Goal: Find contact information: Find contact information

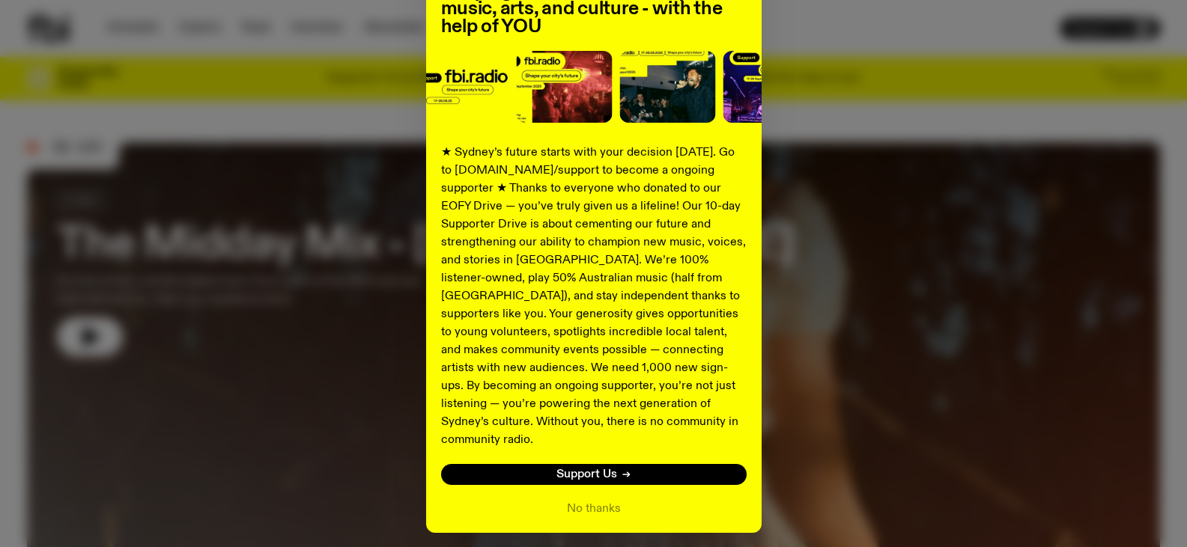
scroll to position [194, 0]
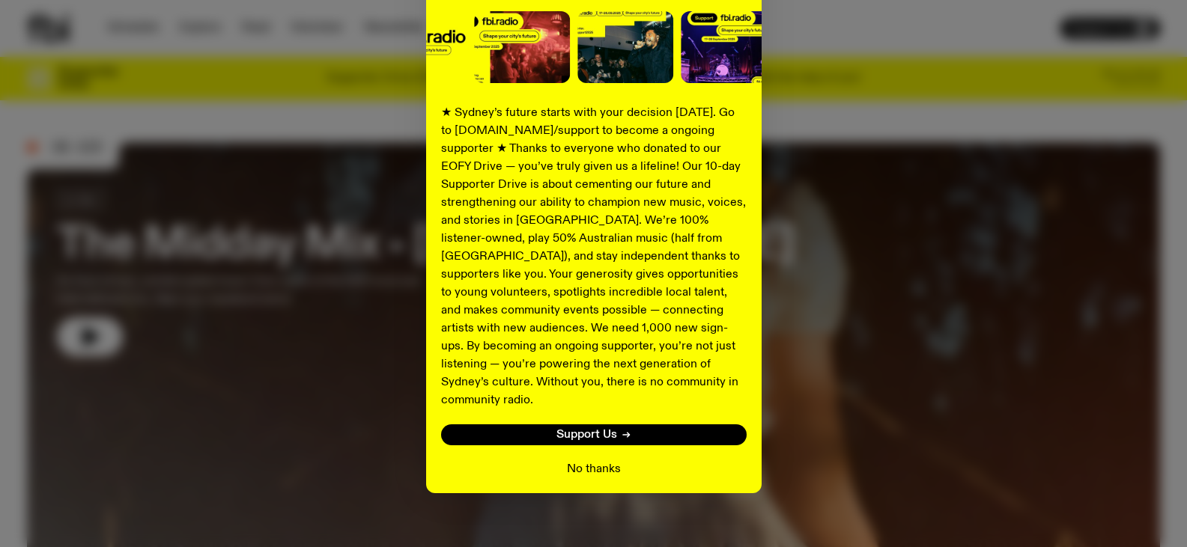
click at [577, 460] on button "No thanks" at bounding box center [594, 469] width 54 height 18
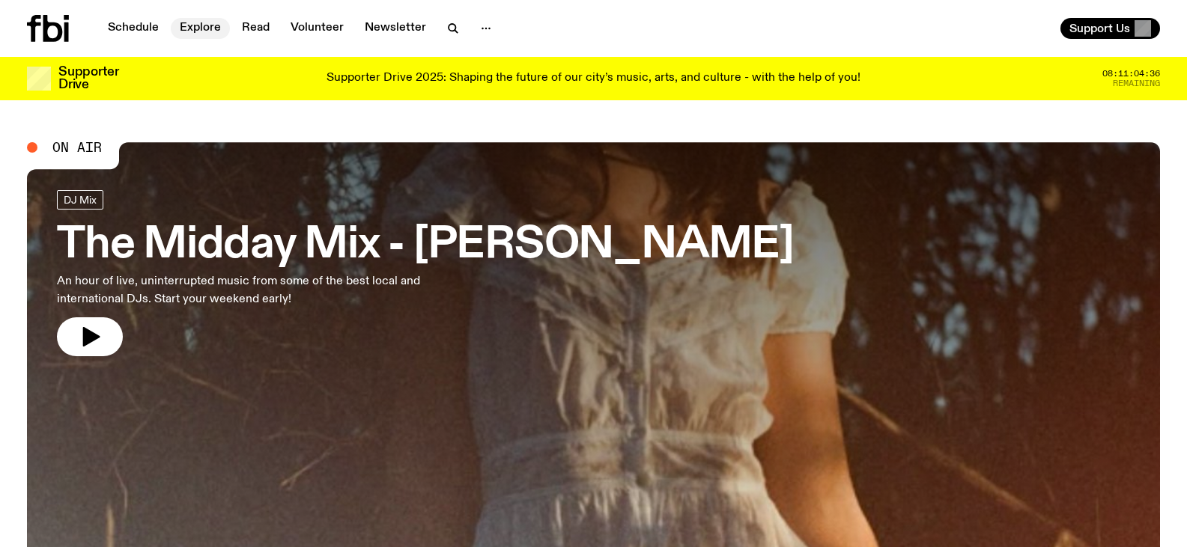
click at [204, 31] on link "Explore" at bounding box center [200, 28] width 59 height 21
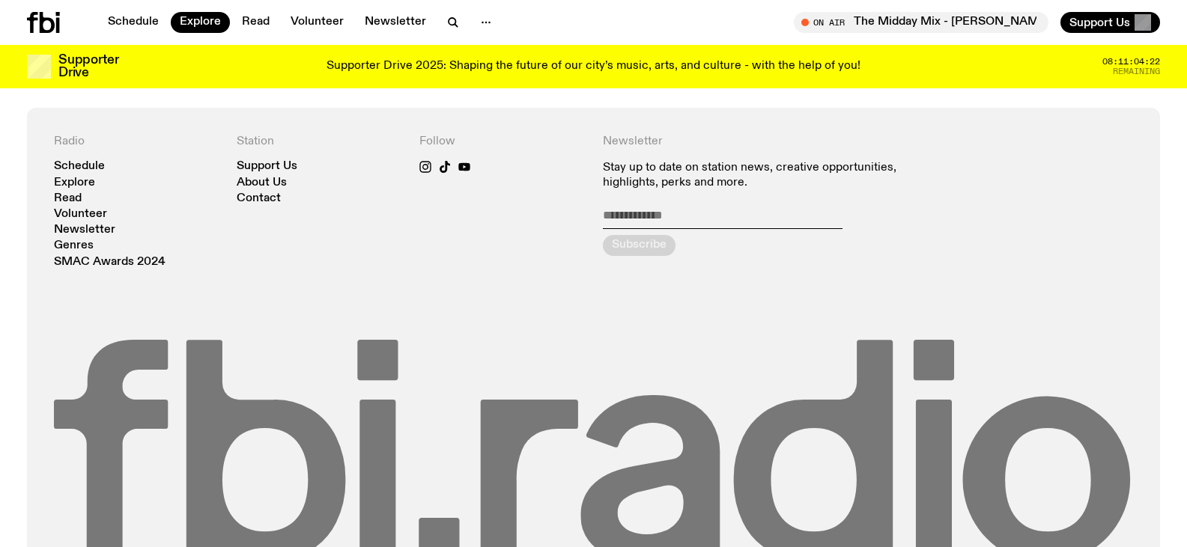
scroll to position [2772, 0]
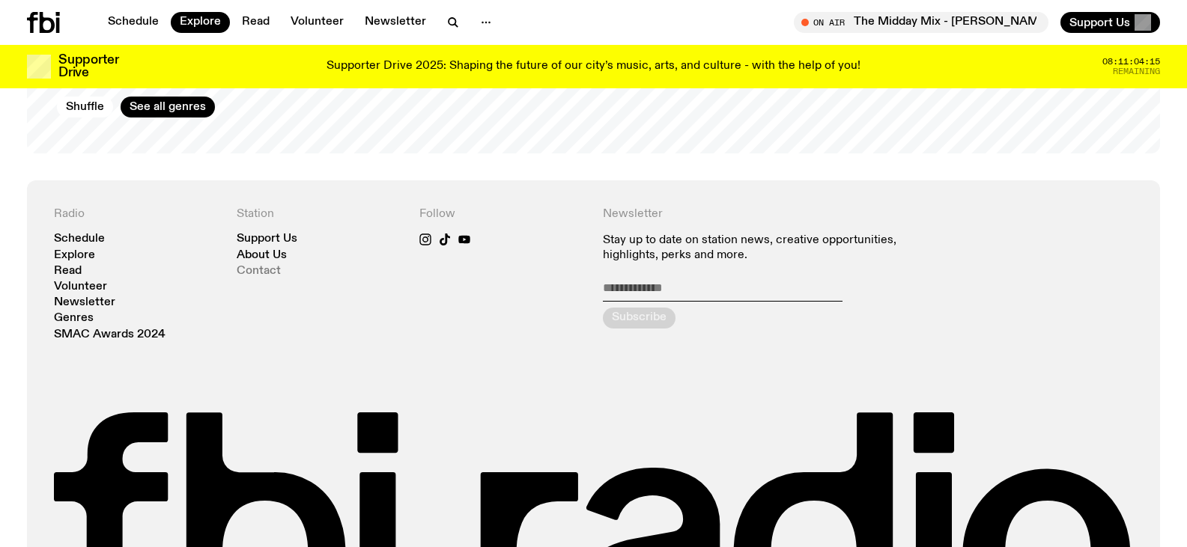
click at [245, 266] on link "Contact" at bounding box center [259, 271] width 44 height 11
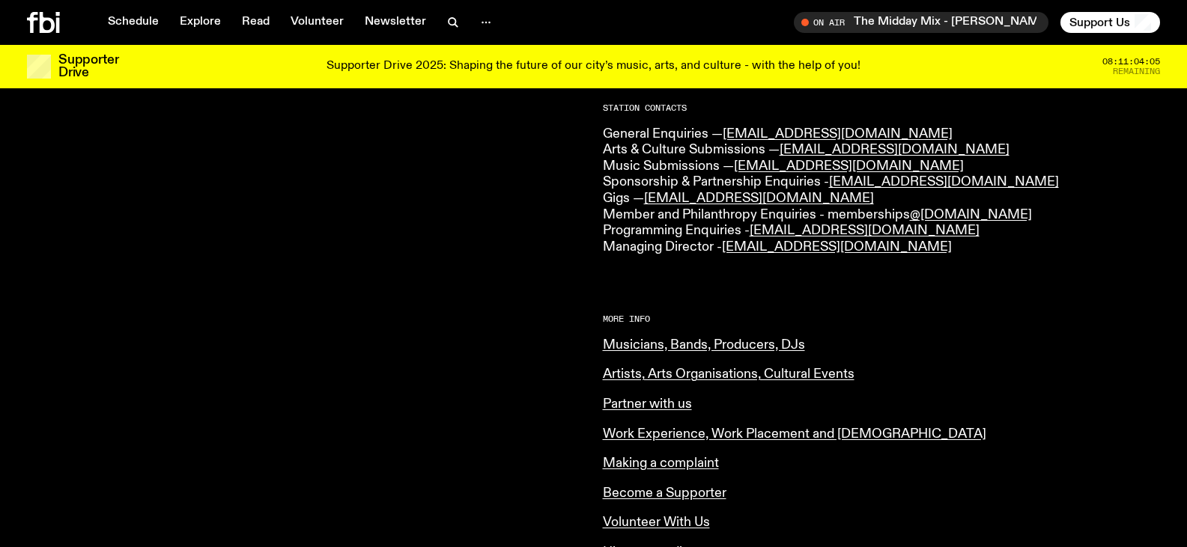
scroll to position [369, 0]
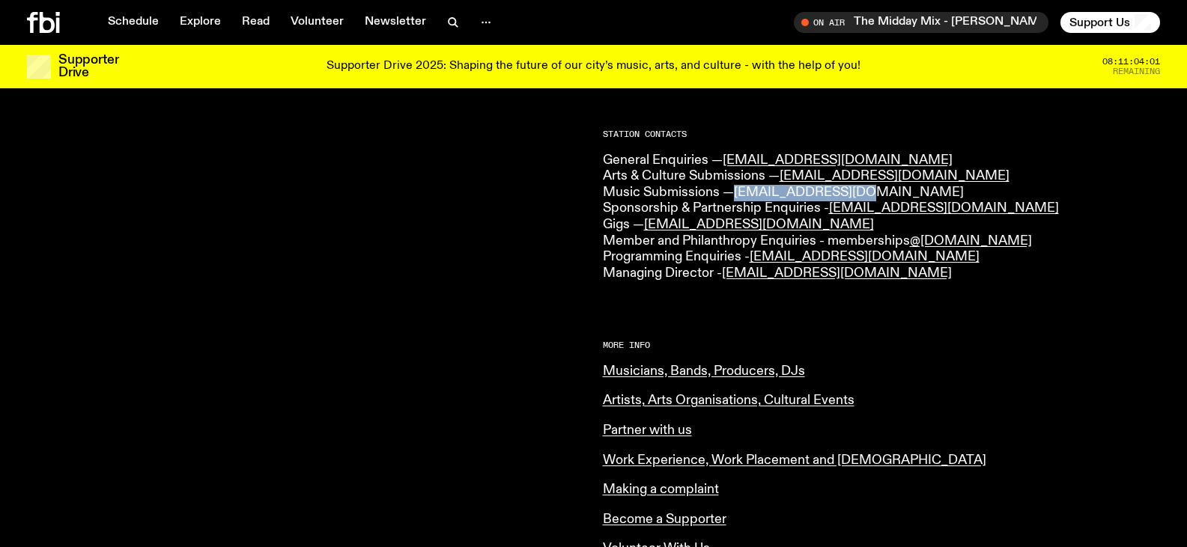
drag, startPoint x: 865, startPoint y: 195, endPoint x: 738, endPoint y: 185, distance: 126.9
click at [738, 185] on p "General Enquiries — [EMAIL_ADDRESS][DOMAIN_NAME] Arts & Culture Submissions — […" at bounding box center [882, 218] width 558 height 130
copy link "[EMAIL_ADDRESS][DOMAIN_NAME]"
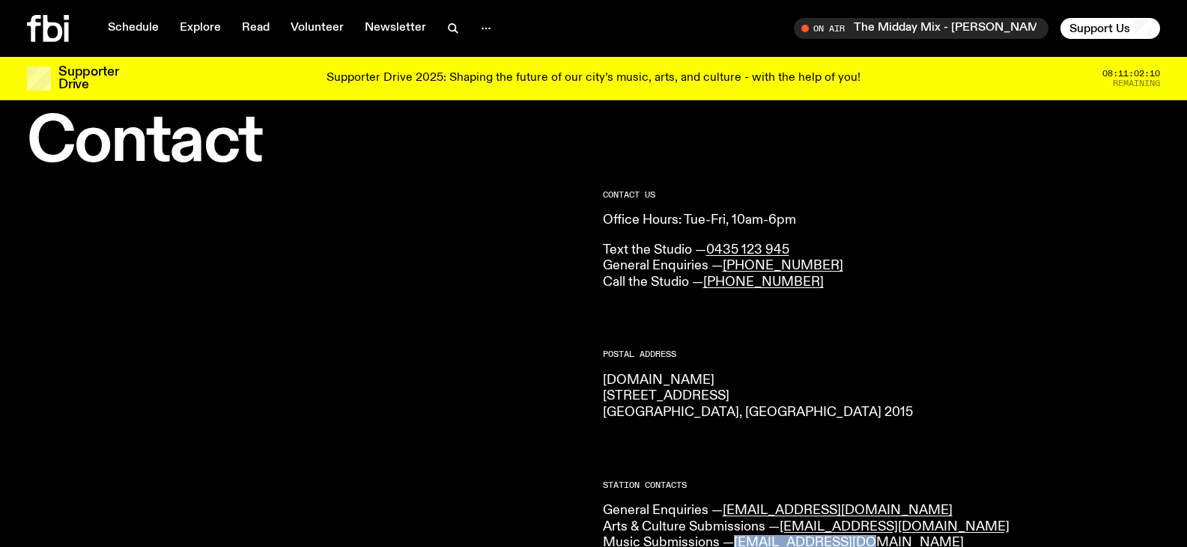
scroll to position [0, 0]
